Goal: Task Accomplishment & Management: Use online tool/utility

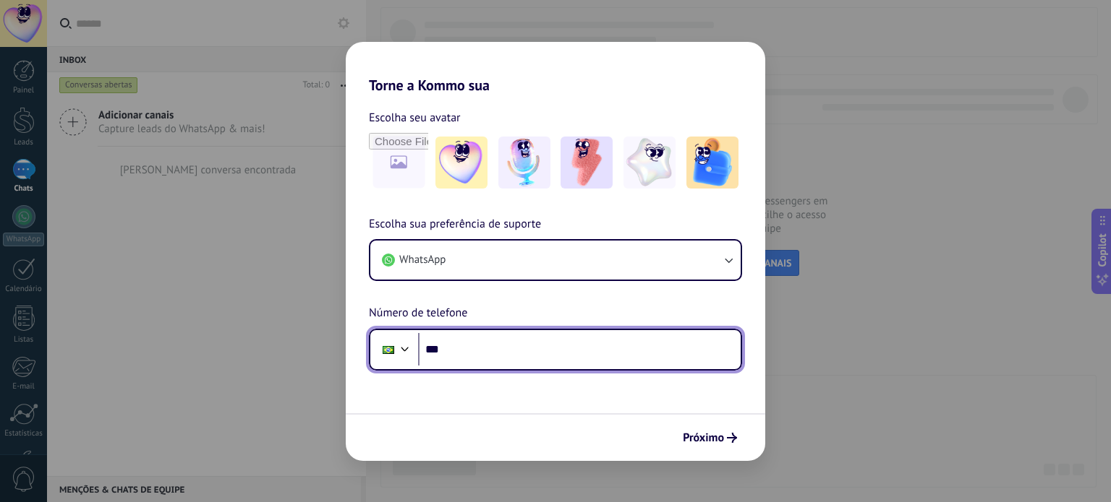
click at [534, 359] on input "***" at bounding box center [579, 349] width 322 height 33
type input "**********"
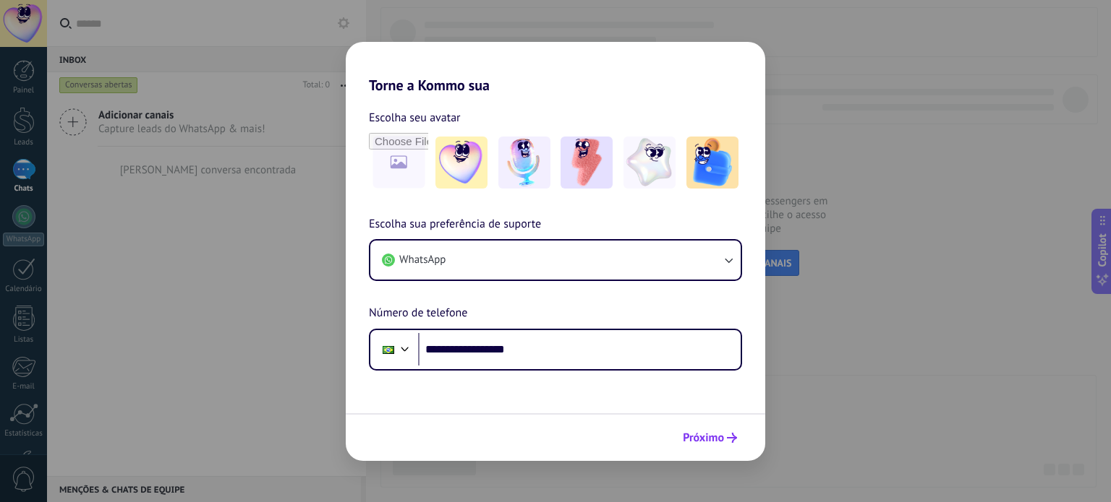
click at [698, 443] on span "Próximo" at bounding box center [702, 438] width 41 height 10
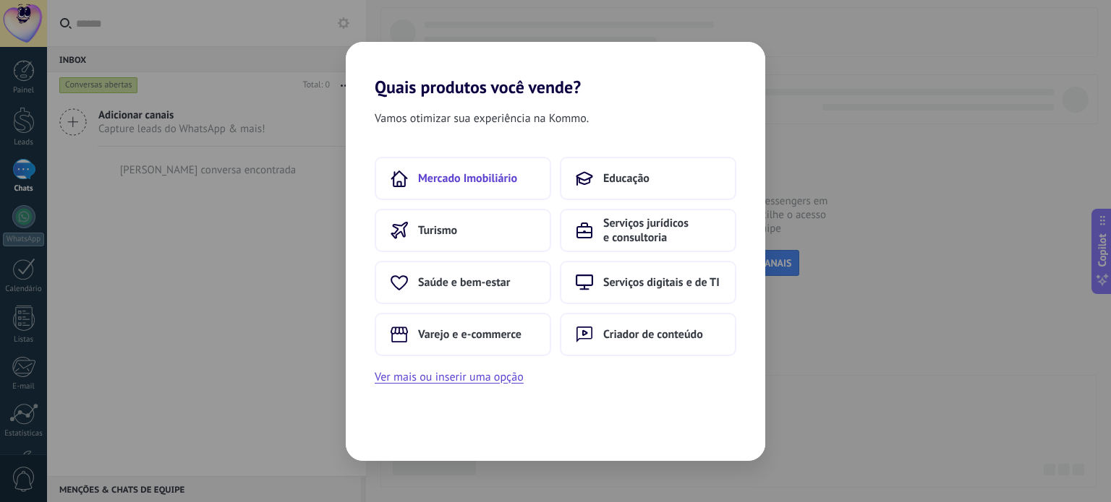
click at [451, 181] on span "Mercado Imobiliário" at bounding box center [467, 178] width 99 height 14
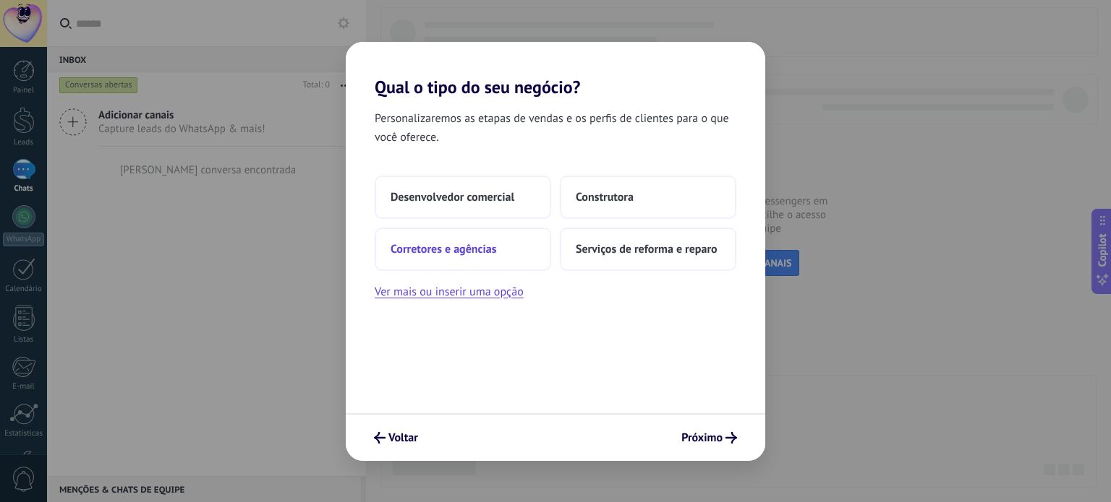
click at [500, 262] on button "Corretores e agências" at bounding box center [463, 249] width 176 height 43
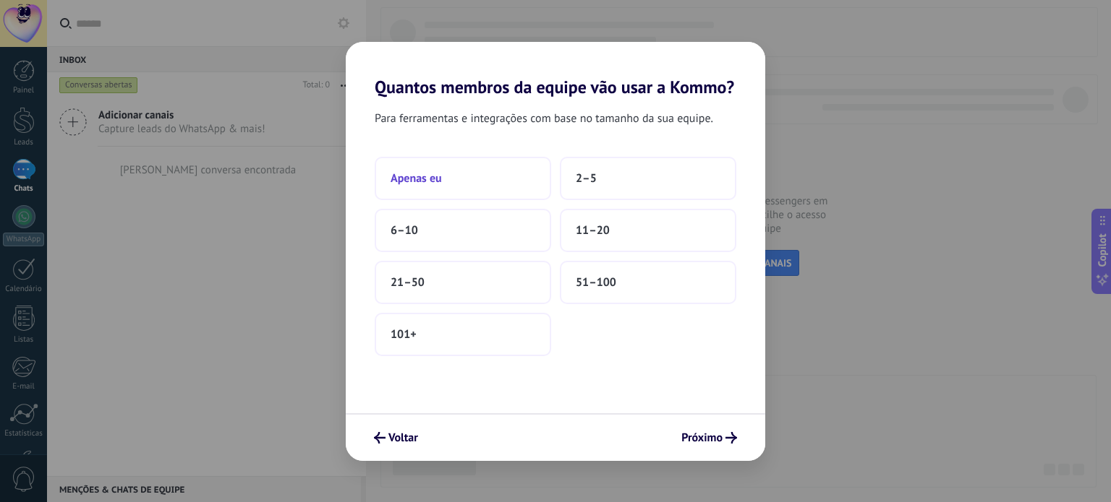
click at [480, 192] on button "Apenas eu" at bounding box center [463, 178] width 176 height 43
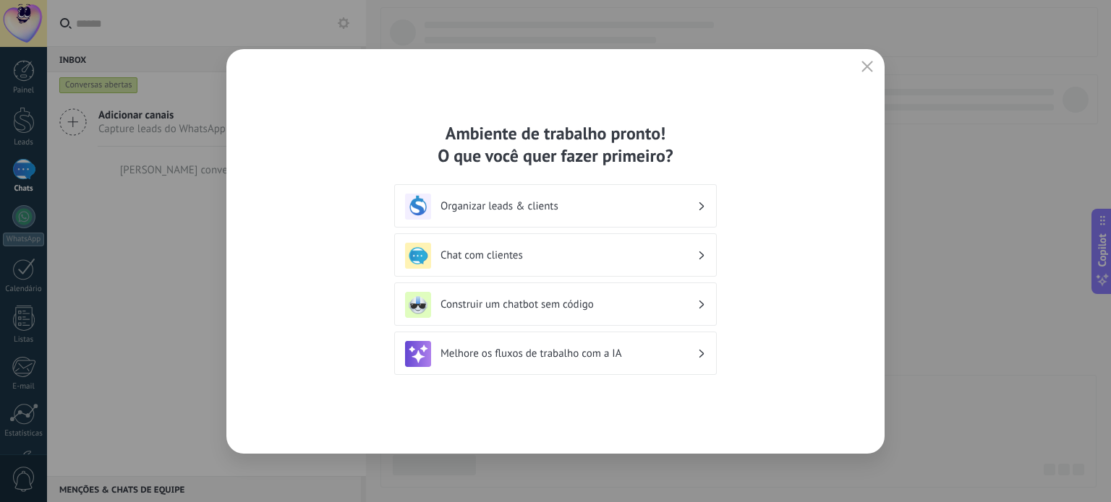
click at [633, 192] on div "Organizar leads & clients" at bounding box center [555, 205] width 322 height 43
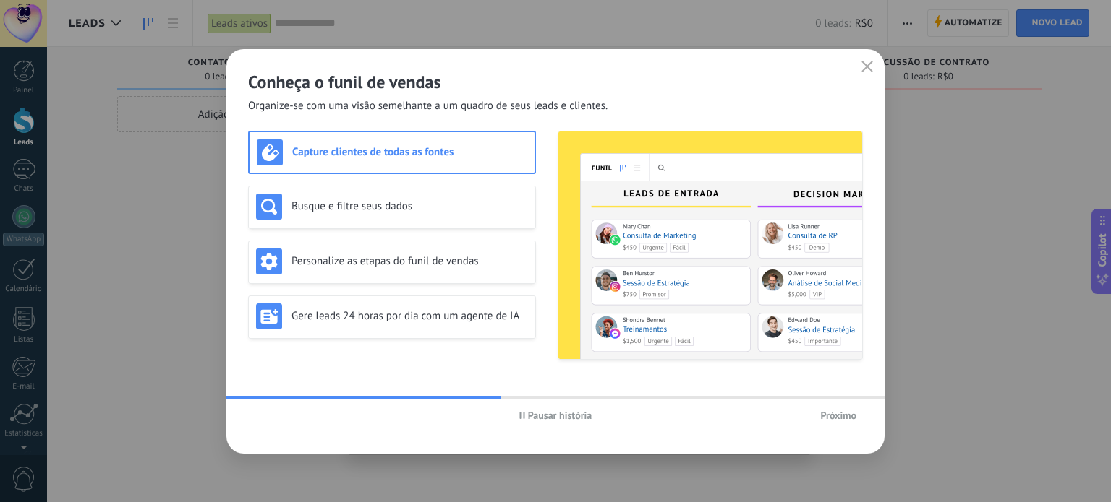
click at [834, 414] on span "Próximo" at bounding box center [838, 416] width 36 height 10
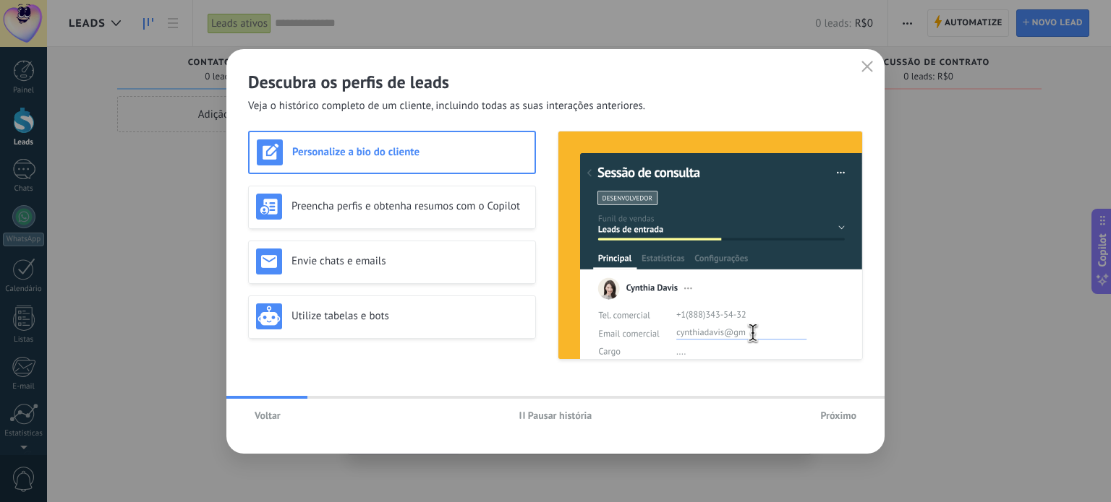
click at [276, 411] on span "Voltar" at bounding box center [267, 416] width 26 height 10
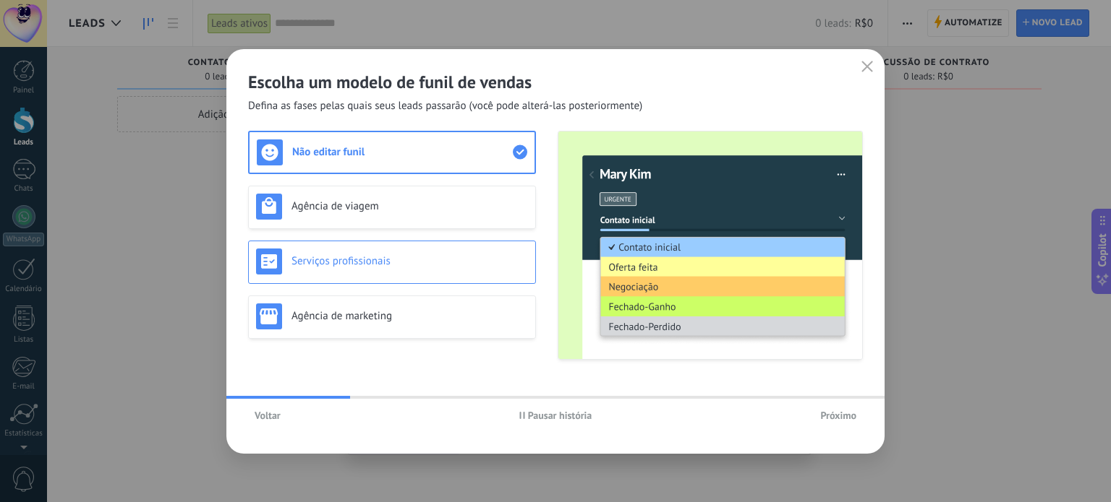
click at [389, 262] on h3 "Serviços profissionais" at bounding box center [409, 261] width 236 height 14
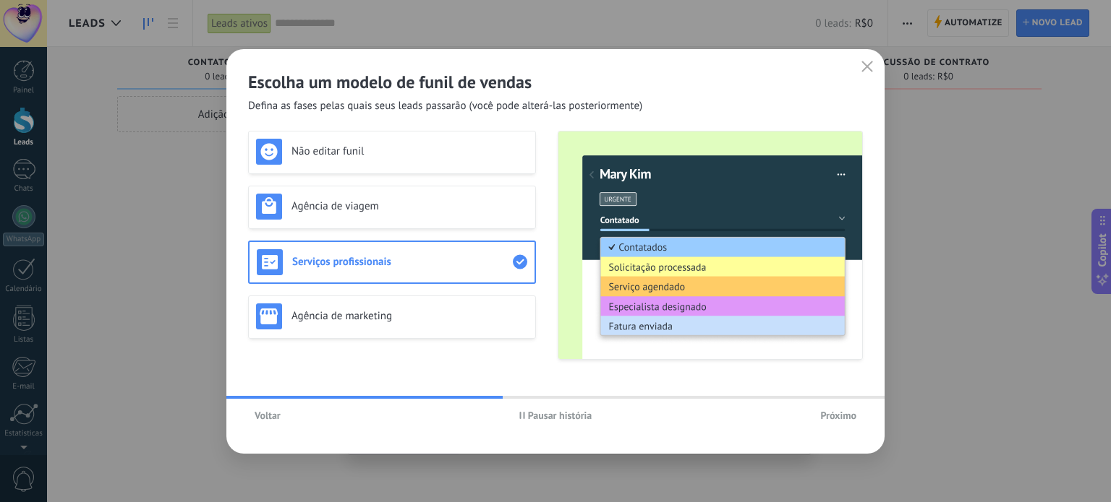
click at [544, 419] on span "Pausar história" at bounding box center [560, 416] width 64 height 10
click at [427, 319] on h3 "Agência de marketing" at bounding box center [409, 316] width 236 height 14
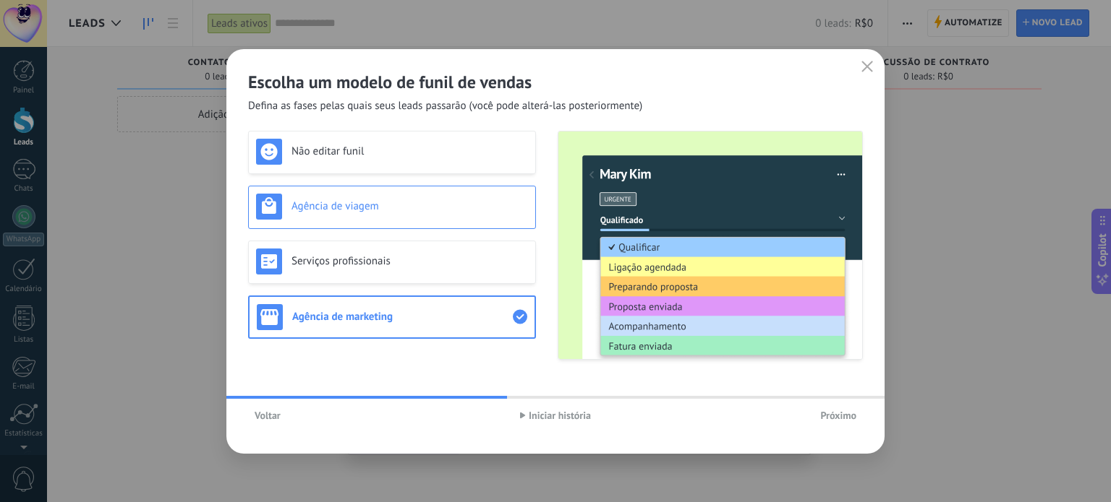
click at [376, 202] on h3 "Agência de viagem" at bounding box center [409, 207] width 236 height 14
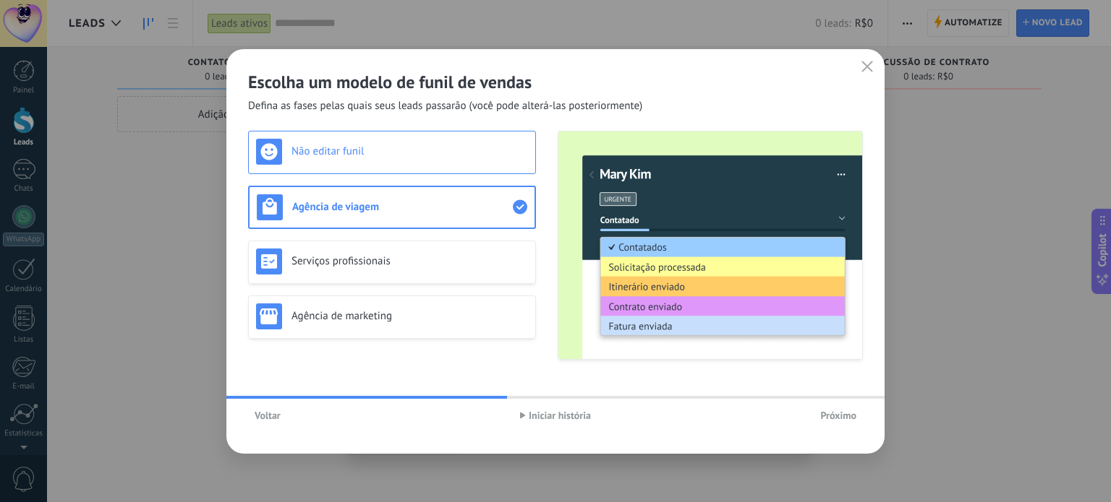
click at [382, 141] on div "Não editar funil" at bounding box center [392, 152] width 272 height 26
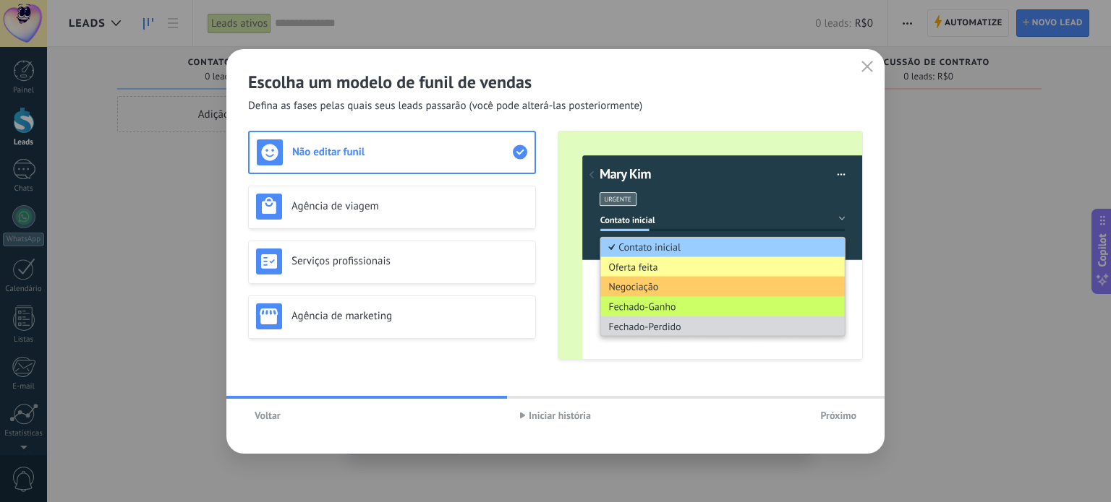
click at [836, 411] on span "Próximo" at bounding box center [838, 416] width 36 height 10
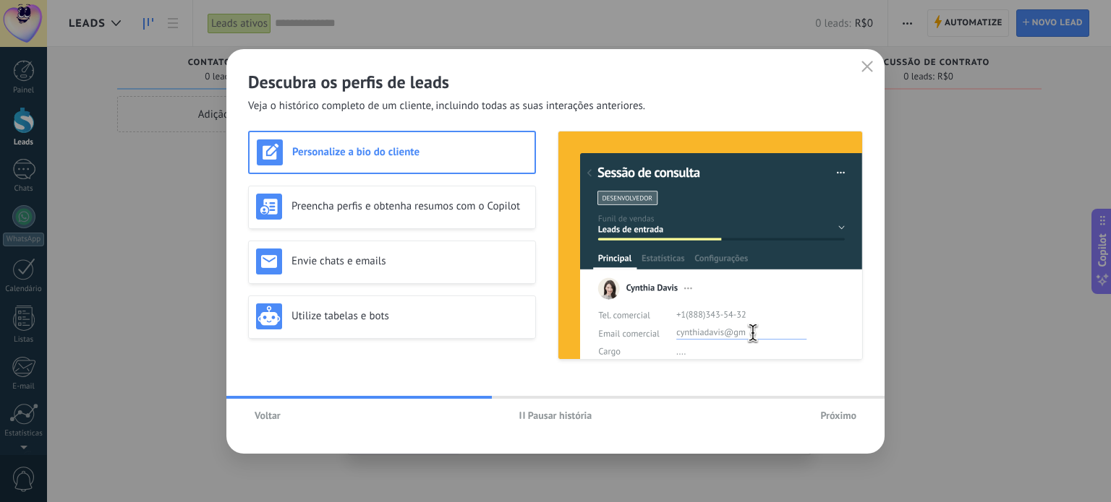
click at [836, 411] on span "Próximo" at bounding box center [838, 416] width 36 height 10
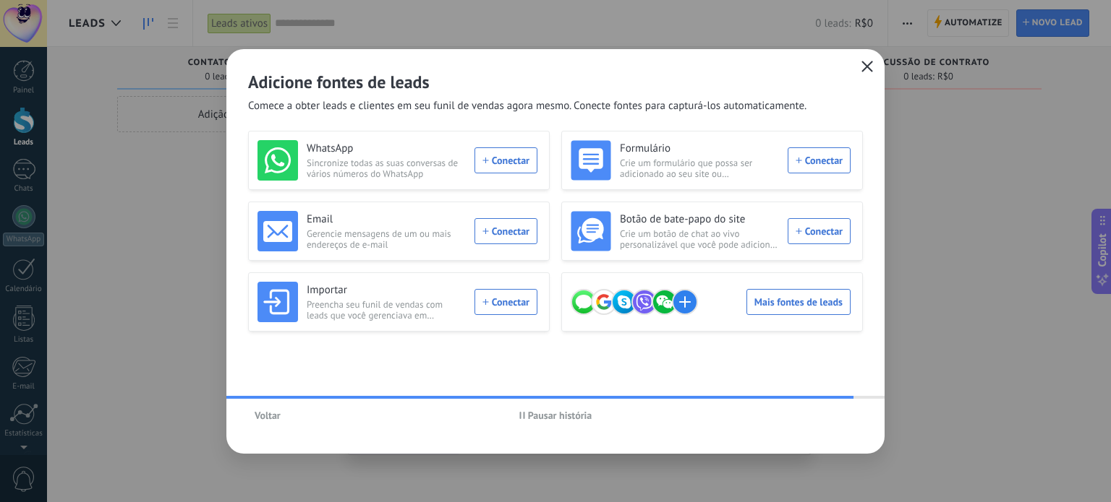
click at [870, 64] on icon "button" at bounding box center [867, 67] width 12 height 12
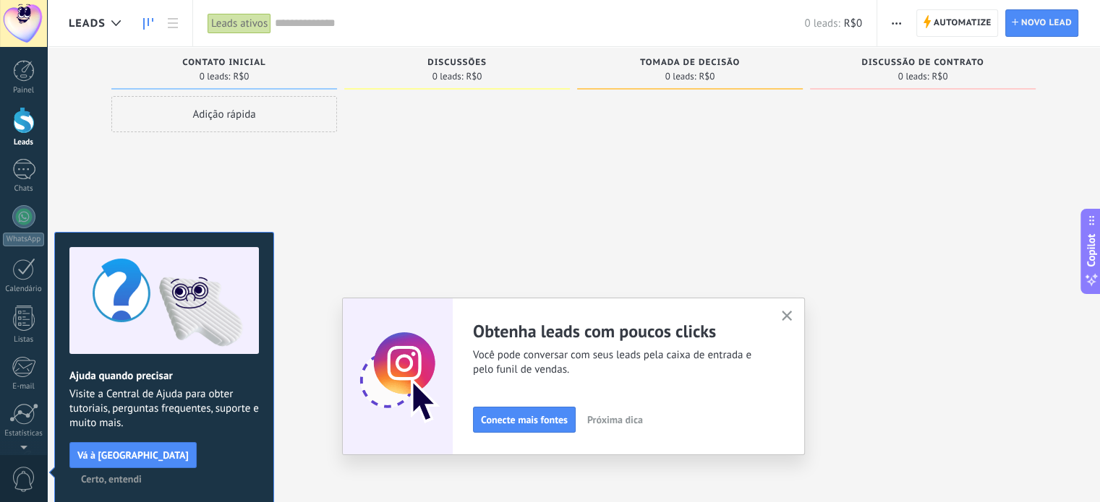
click at [142, 474] on span "Certo, entendi" at bounding box center [111, 479] width 61 height 10
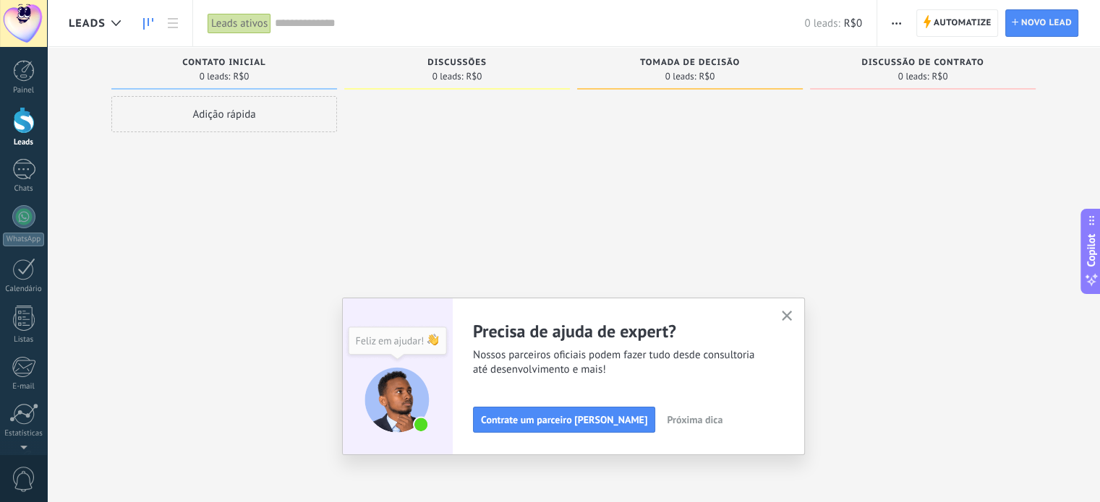
click at [787, 315] on icon "button" at bounding box center [787, 316] width 11 height 11
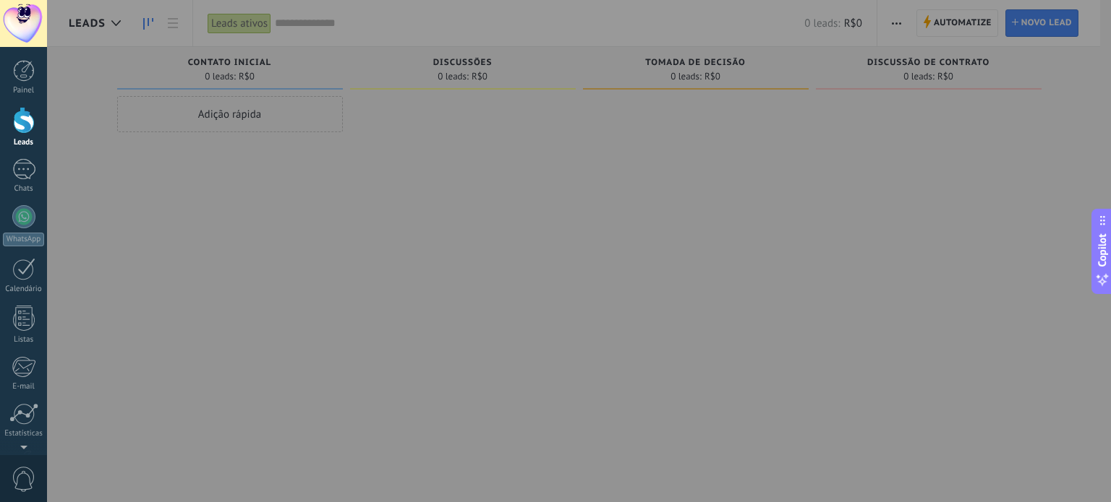
click at [270, 338] on div at bounding box center [602, 251] width 1111 height 502
